Goal: Task Accomplishment & Management: Manage account settings

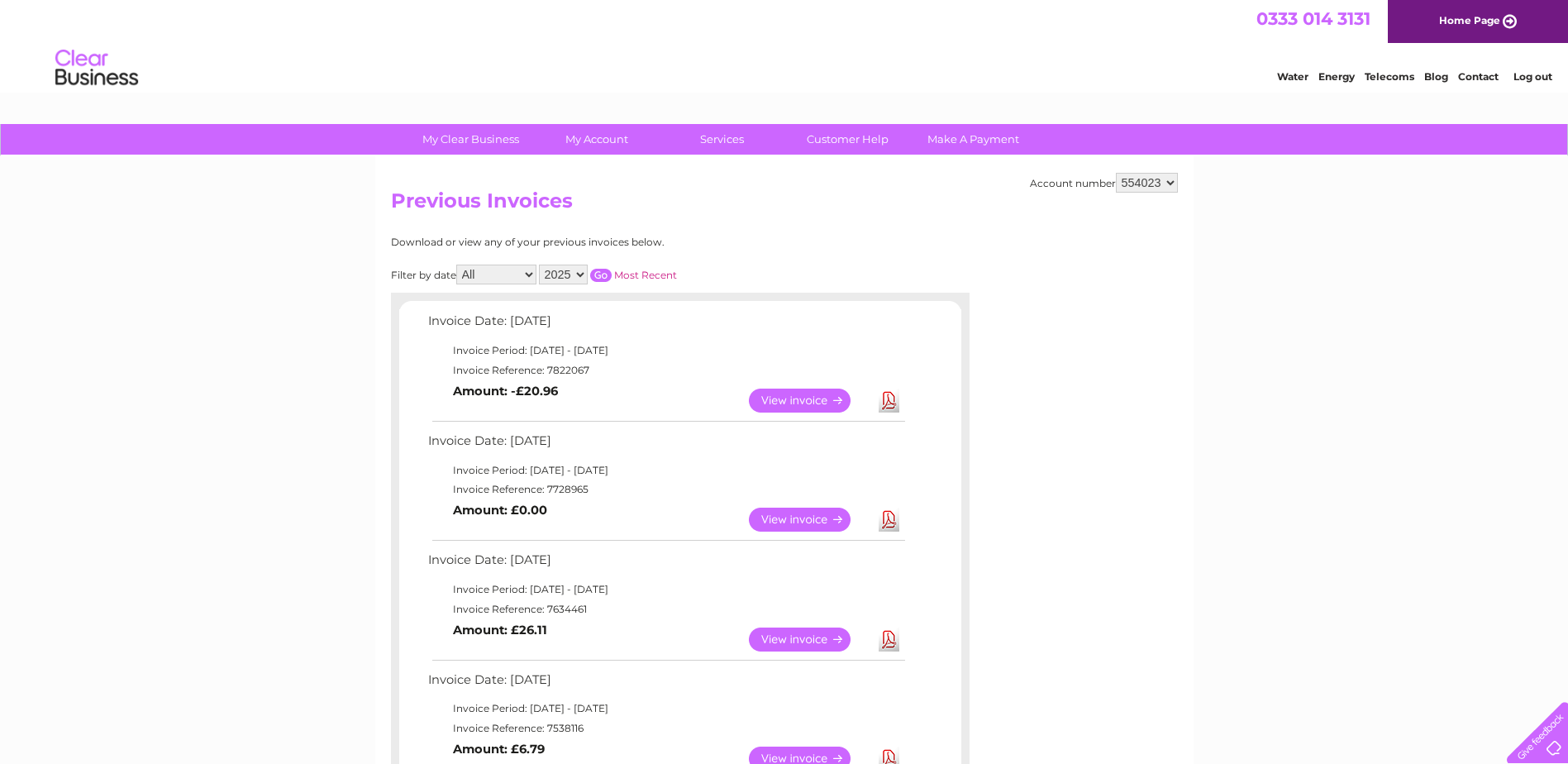
click at [579, 277] on select "2025 2024 2023 2022" at bounding box center [563, 274] width 49 height 20
select select "2024"
click at [541, 264] on select "2025 2024 2023 2022" at bounding box center [563, 274] width 49 height 20
click at [601, 274] on input "button" at bounding box center [601, 276] width 21 height 13
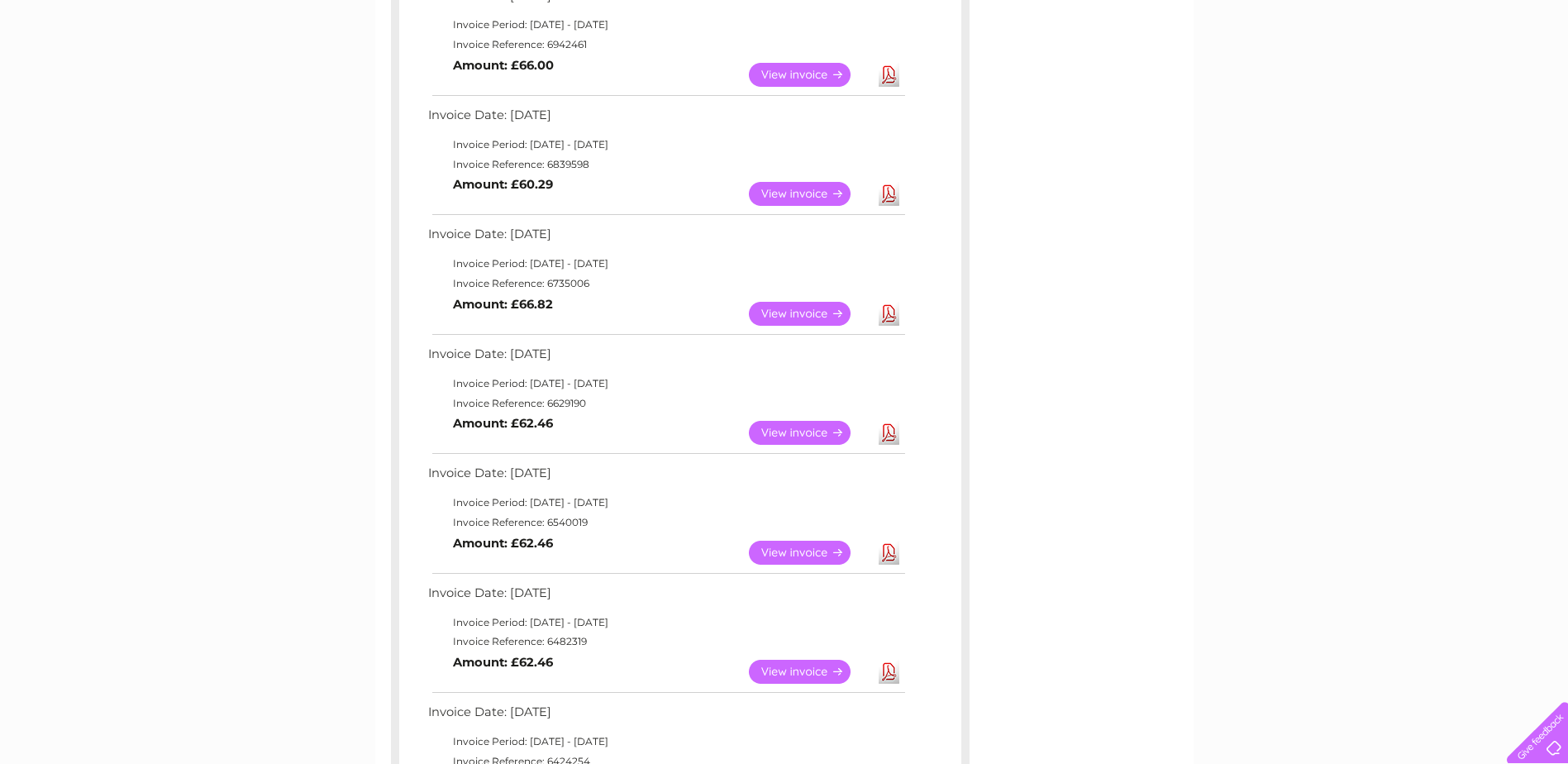
scroll to position [744, 0]
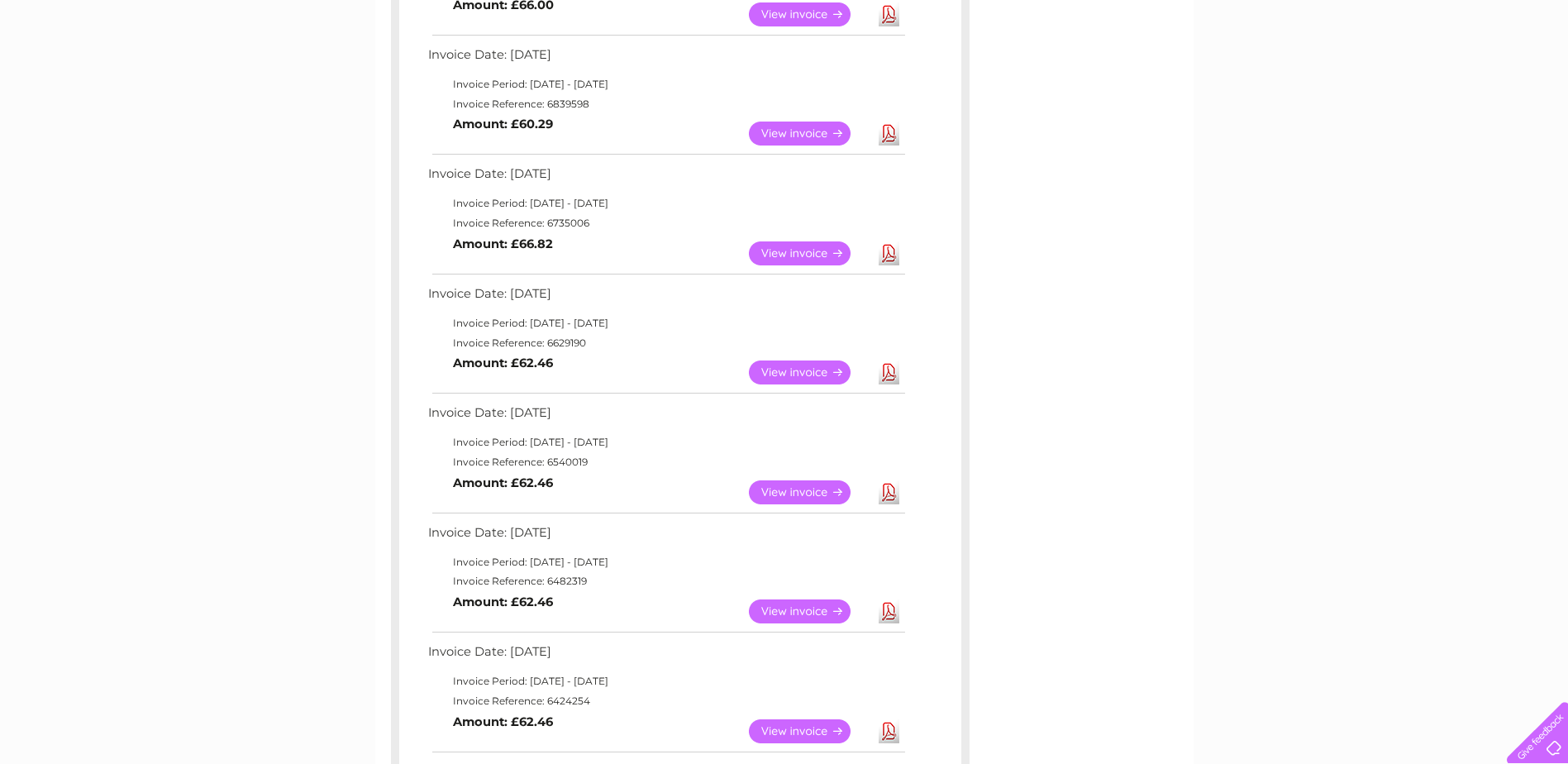
click at [807, 371] on link "View" at bounding box center [809, 371] width 122 height 24
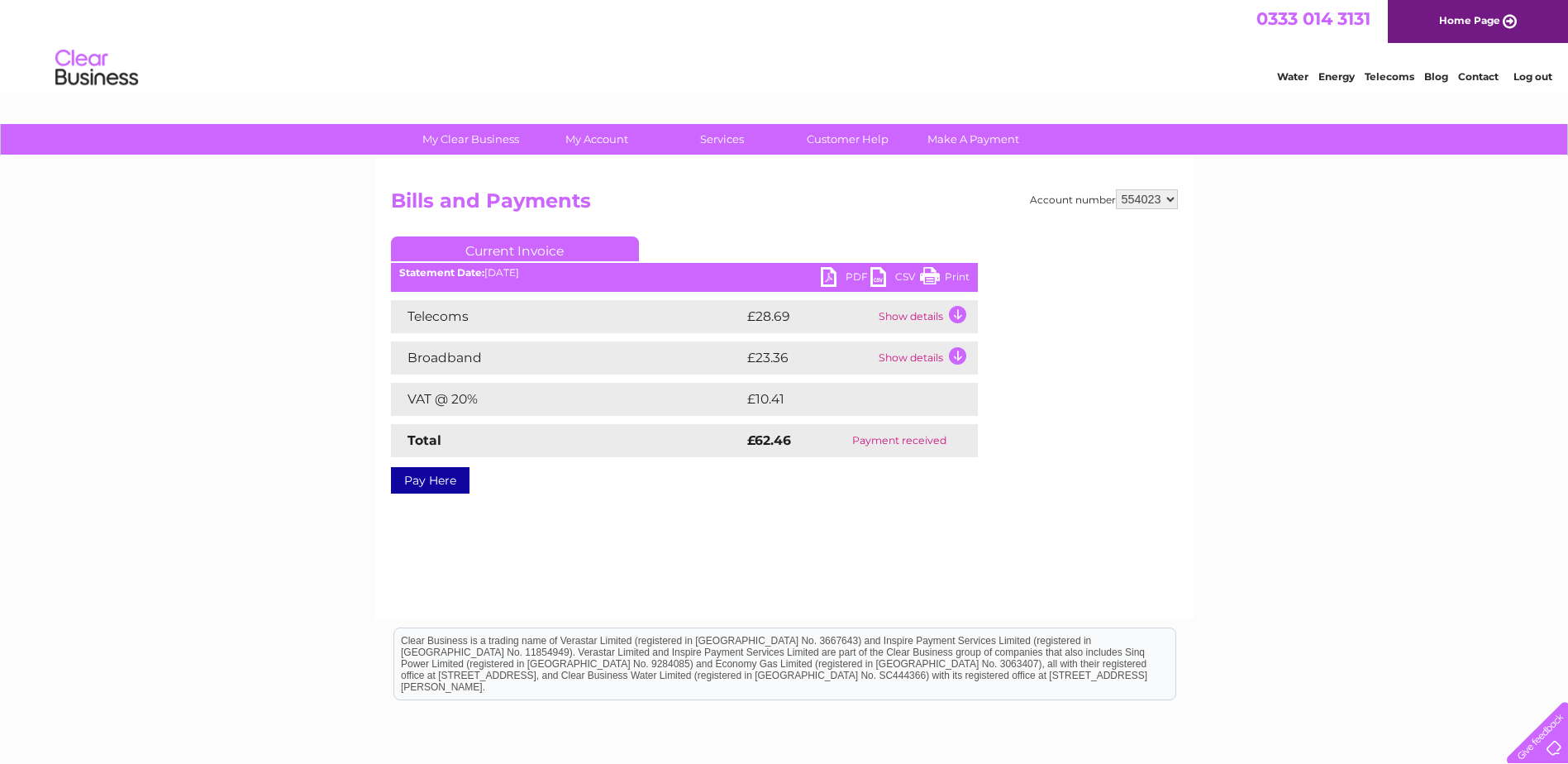
click at [946, 274] on link "Print" at bounding box center [945, 279] width 50 height 24
